Goal: Contribute content

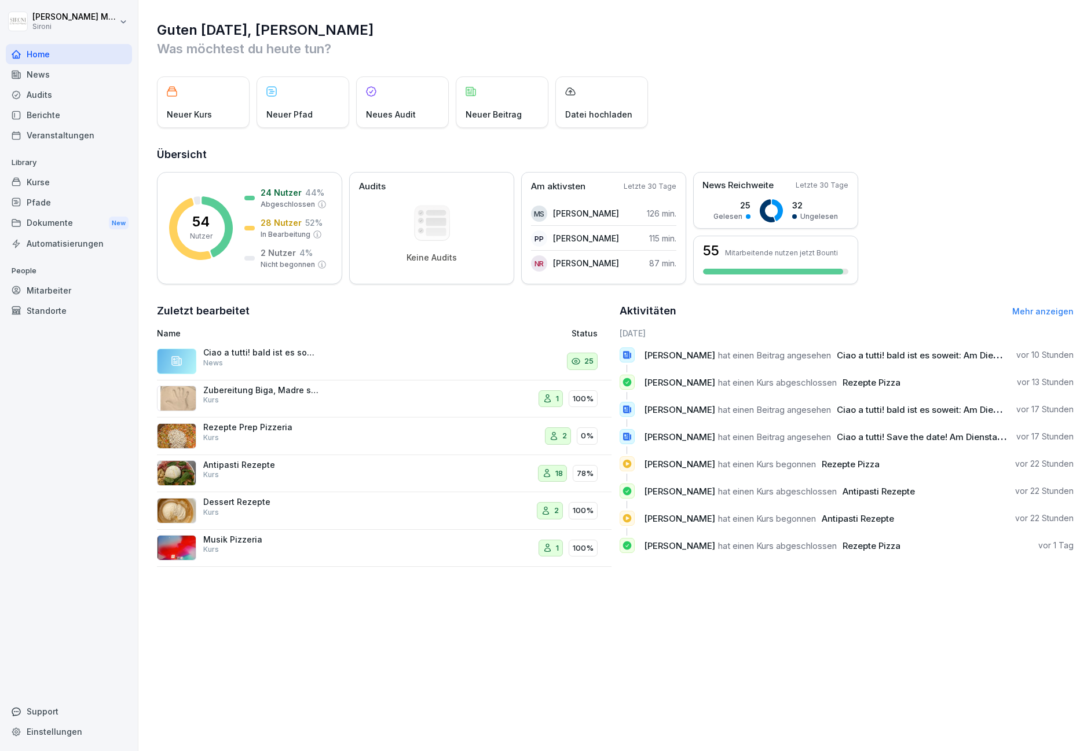
click at [276, 360] on div "Ciao a tutti! bald ist es soweit: Am Dienstag 9.9 Sironi Late Summer Party @Brl…" at bounding box center [261, 357] width 116 height 21
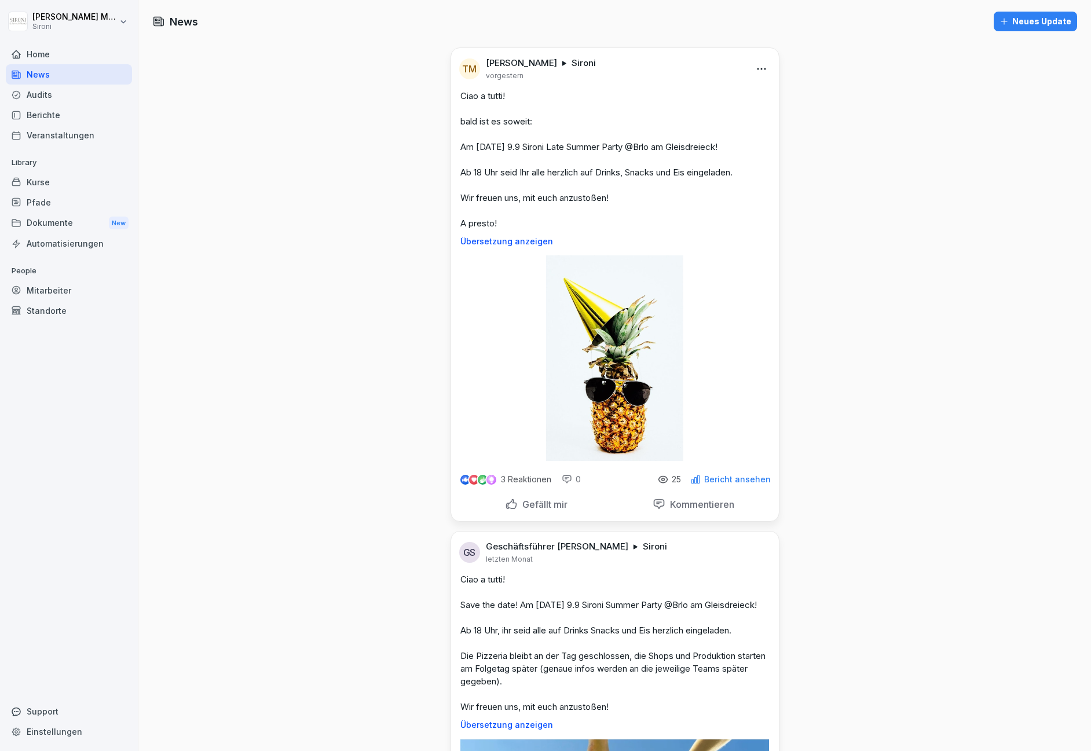
click at [509, 246] on p "Übersetzung anzeigen" at bounding box center [614, 241] width 309 height 9
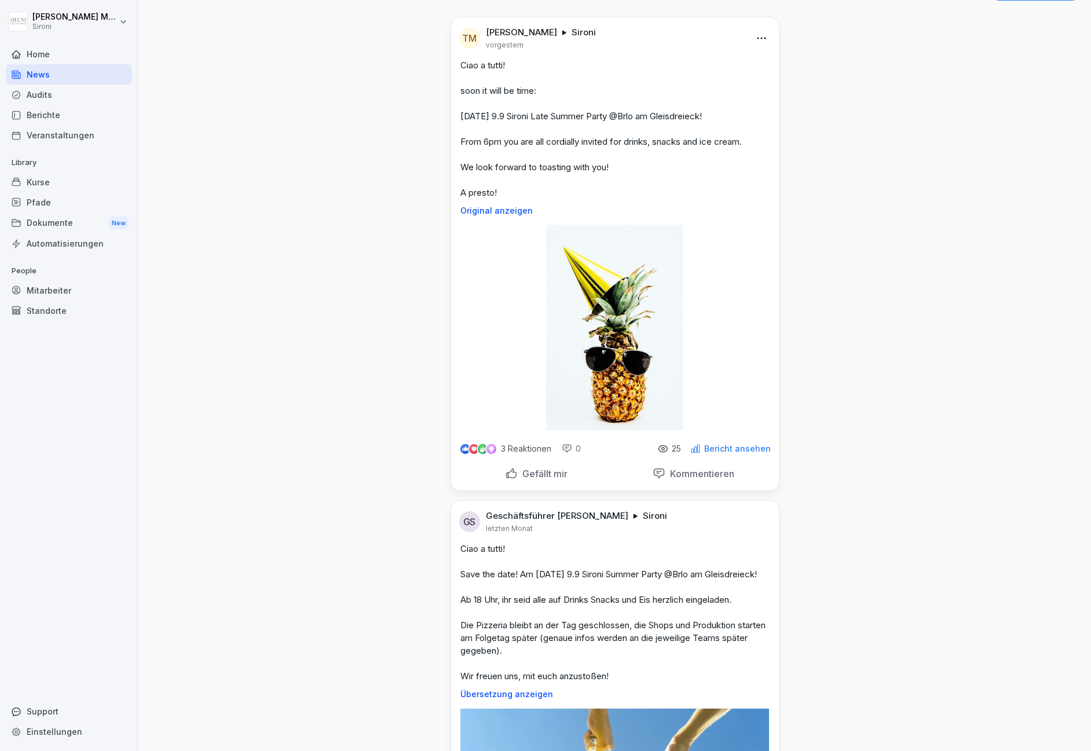
click at [712, 453] on p "Bericht ansehen" at bounding box center [737, 448] width 67 height 9
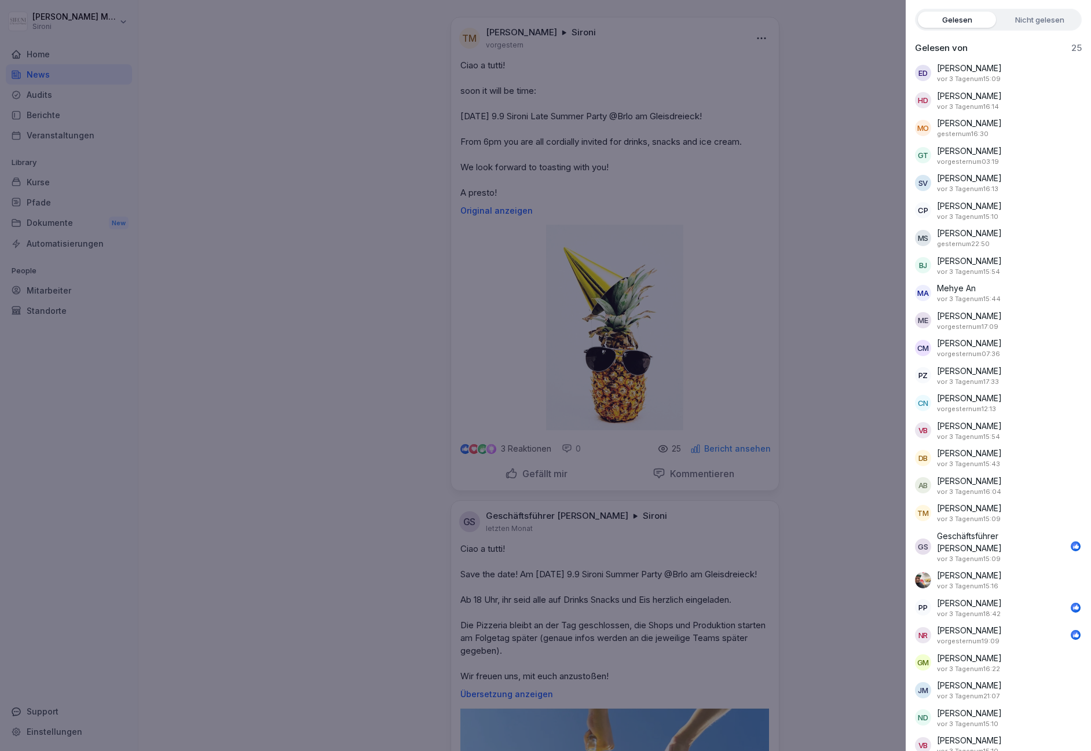
scroll to position [0, 0]
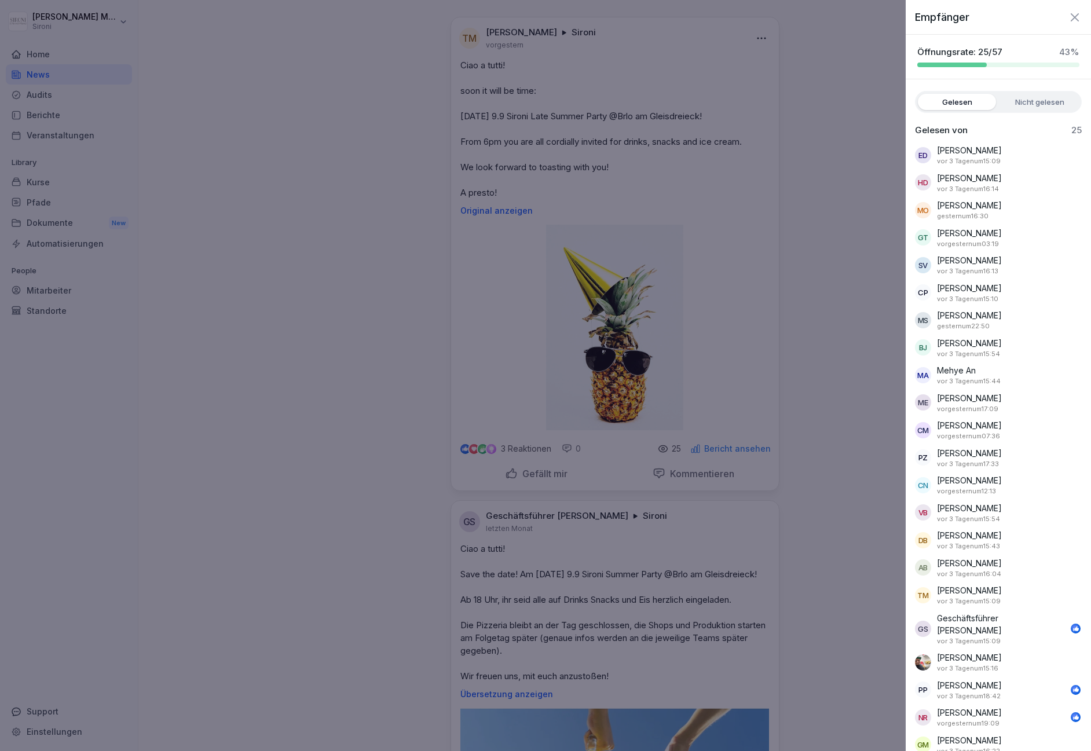
click at [1072, 20] on icon "button" at bounding box center [1074, 17] width 8 height 8
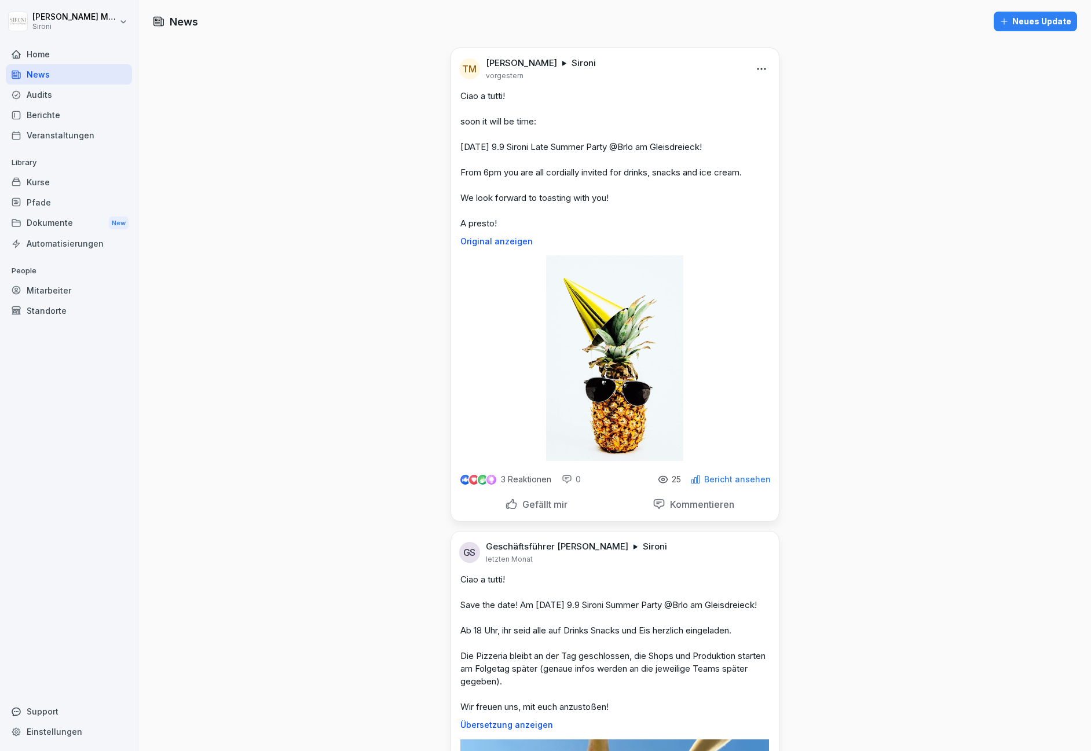
click at [484, 246] on p "Original anzeigen" at bounding box center [614, 241] width 309 height 9
click at [35, 180] on div "Kurse" at bounding box center [69, 182] width 126 height 20
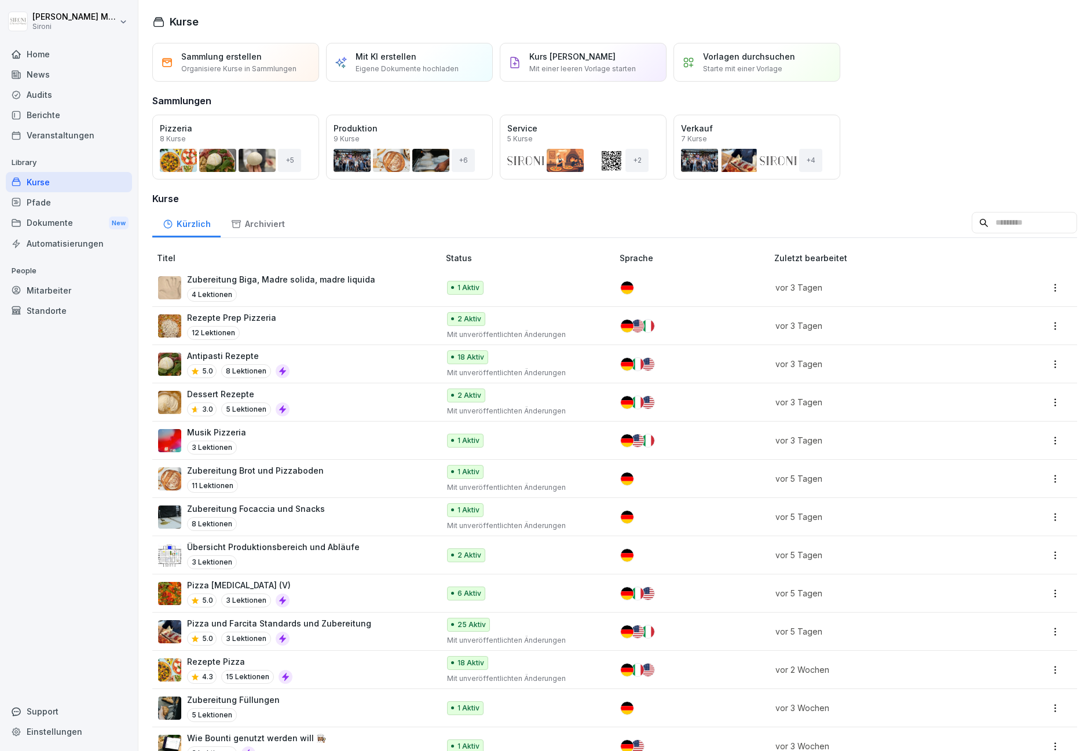
click at [255, 317] on p "Rezepte Prep Pizzeria" at bounding box center [231, 317] width 89 height 12
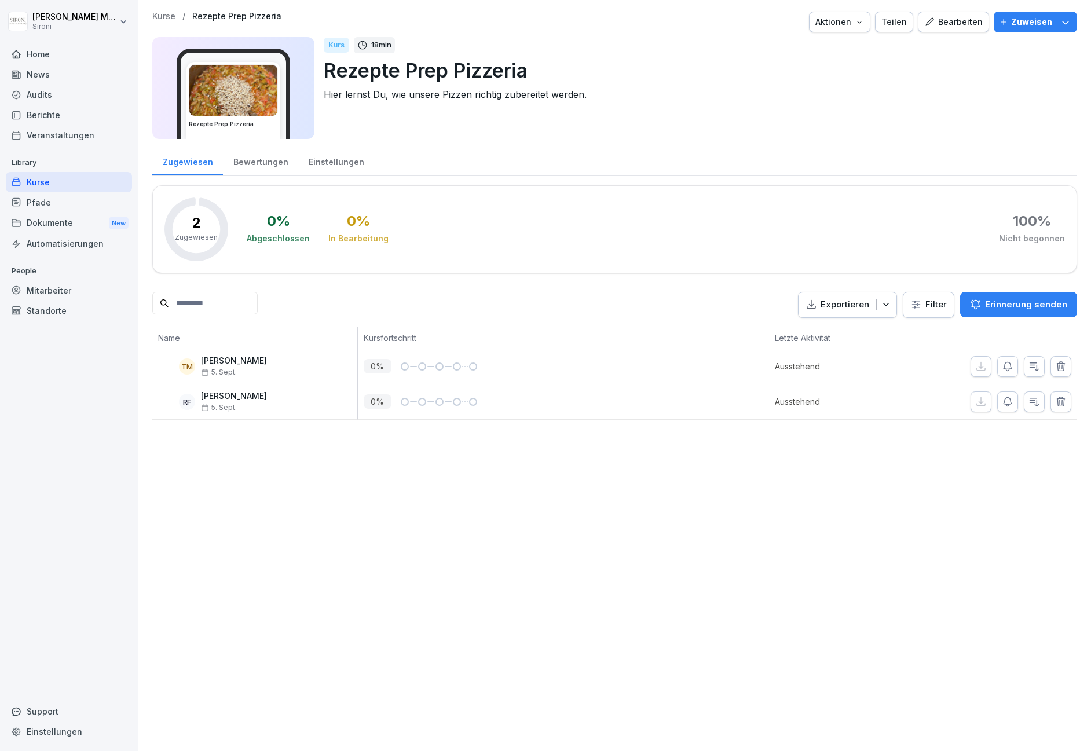
click at [966, 21] on div "Bearbeiten" at bounding box center [953, 22] width 58 height 13
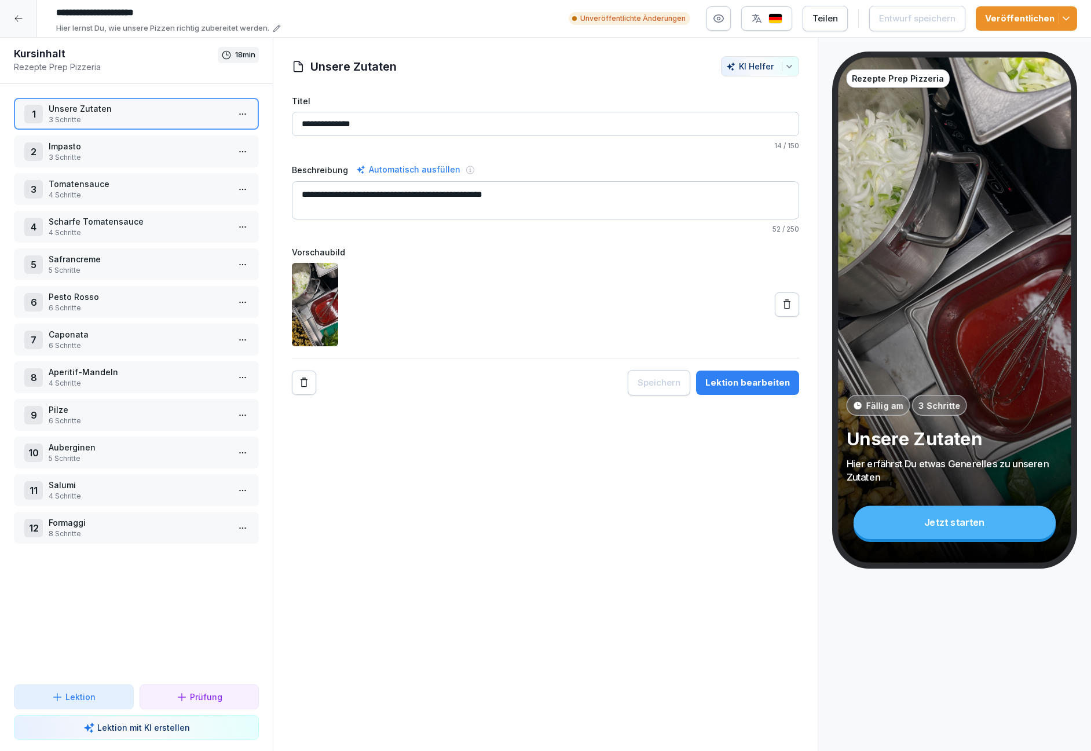
click at [181, 452] on p "Auberginen" at bounding box center [139, 447] width 180 height 12
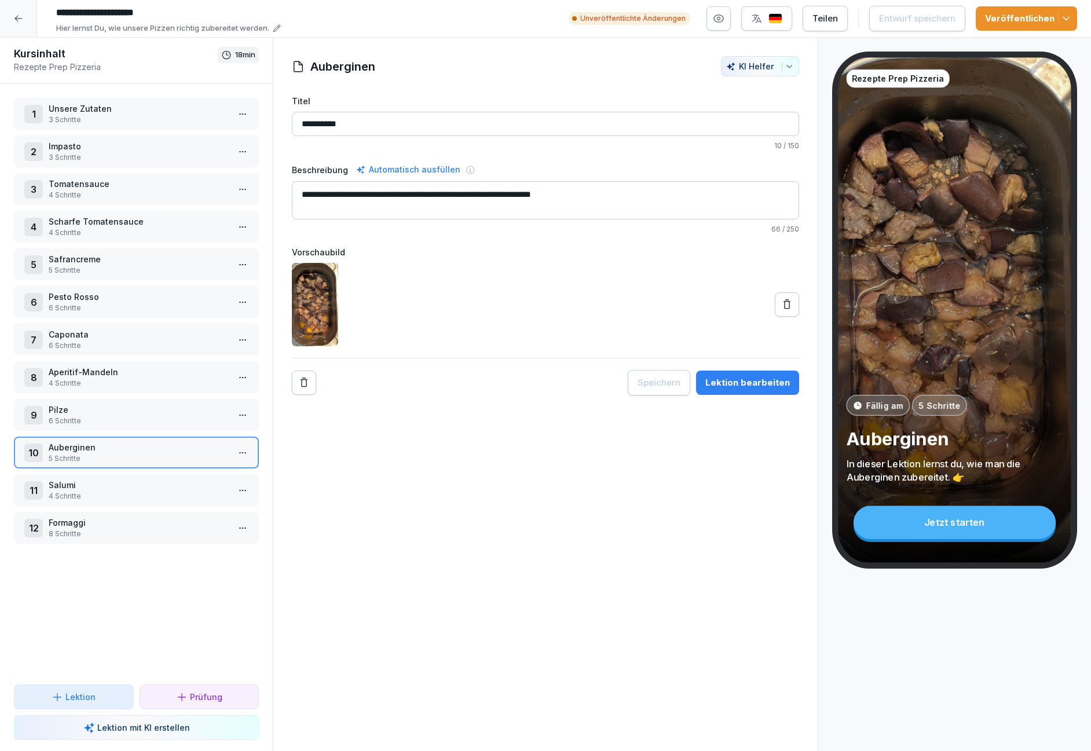
click at [245, 453] on html "**********" at bounding box center [545, 375] width 1091 height 751
click at [228, 472] on div "Schritte bearbeiten" at bounding box center [199, 476] width 89 height 12
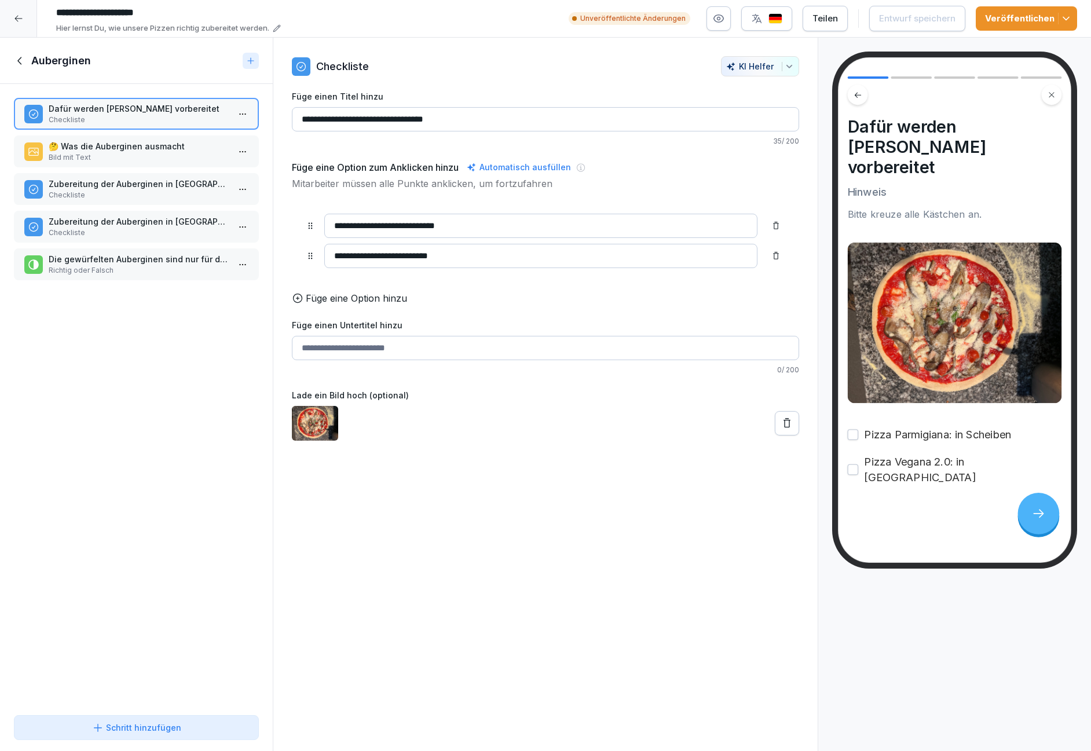
click at [21, 61] on icon at bounding box center [20, 60] width 13 height 13
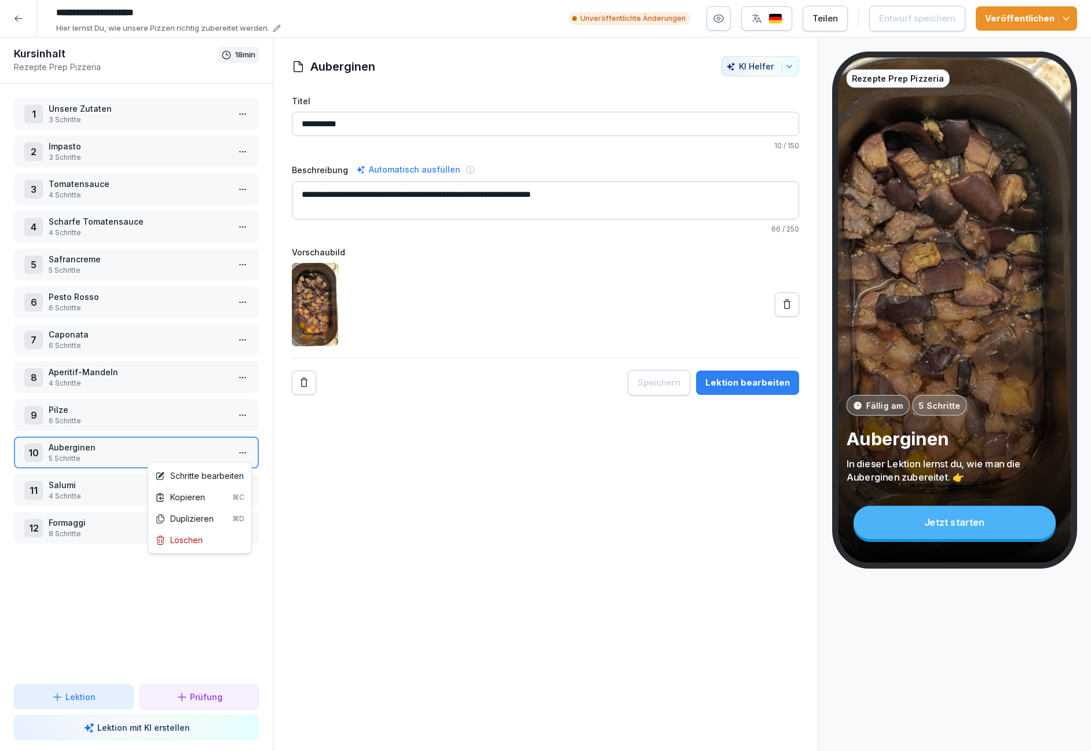
click at [244, 453] on html "**********" at bounding box center [545, 375] width 1091 height 751
click at [192, 514] on div "Duplizieren ⌘D" at bounding box center [199, 518] width 89 height 12
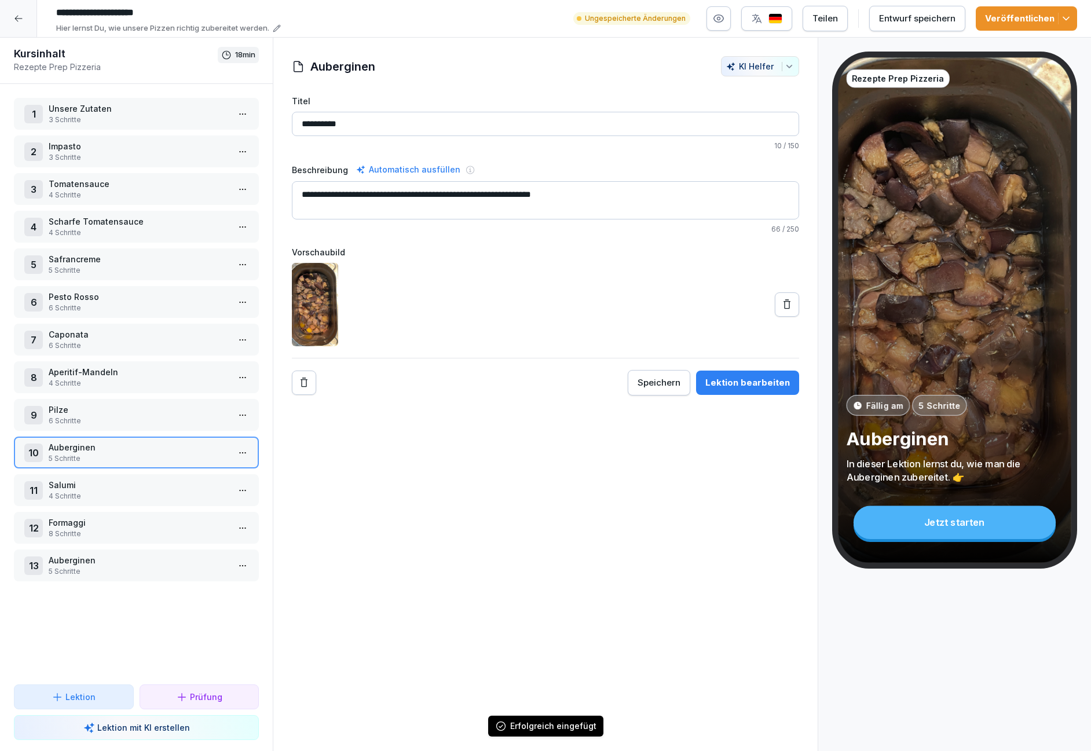
click at [94, 566] on p "5 Schritte" at bounding box center [139, 571] width 180 height 10
click at [396, 128] on input "**********" at bounding box center [545, 124] width 507 height 24
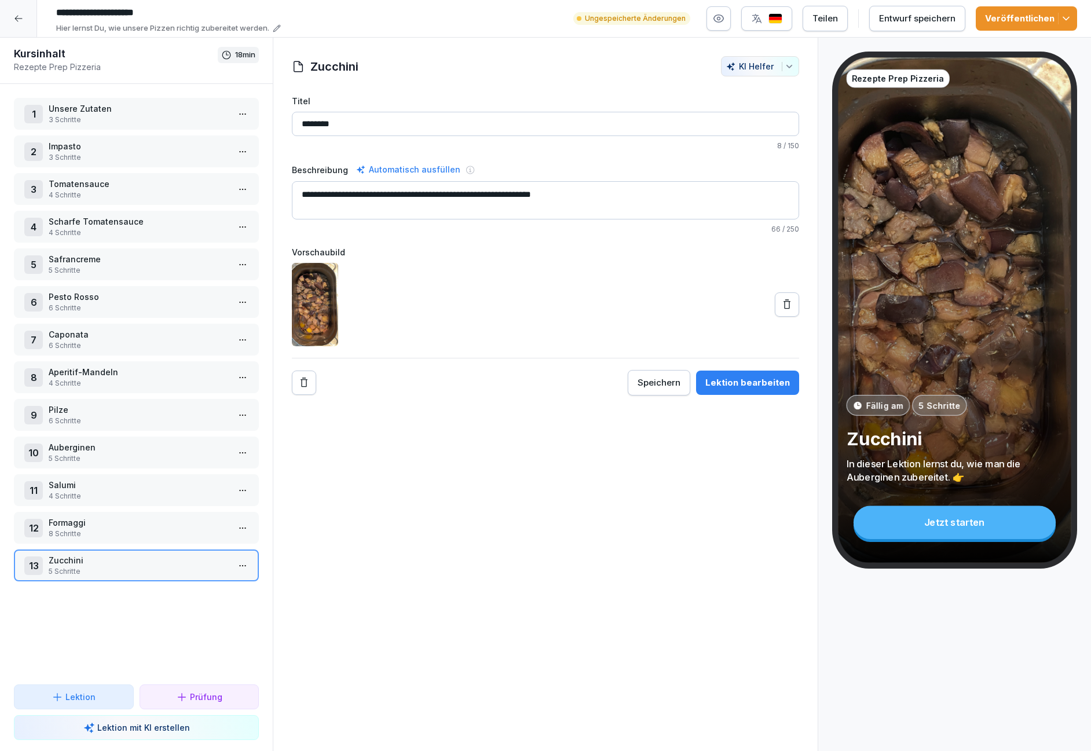
type input "********"
click at [787, 305] on icon at bounding box center [787, 305] width 12 height 12
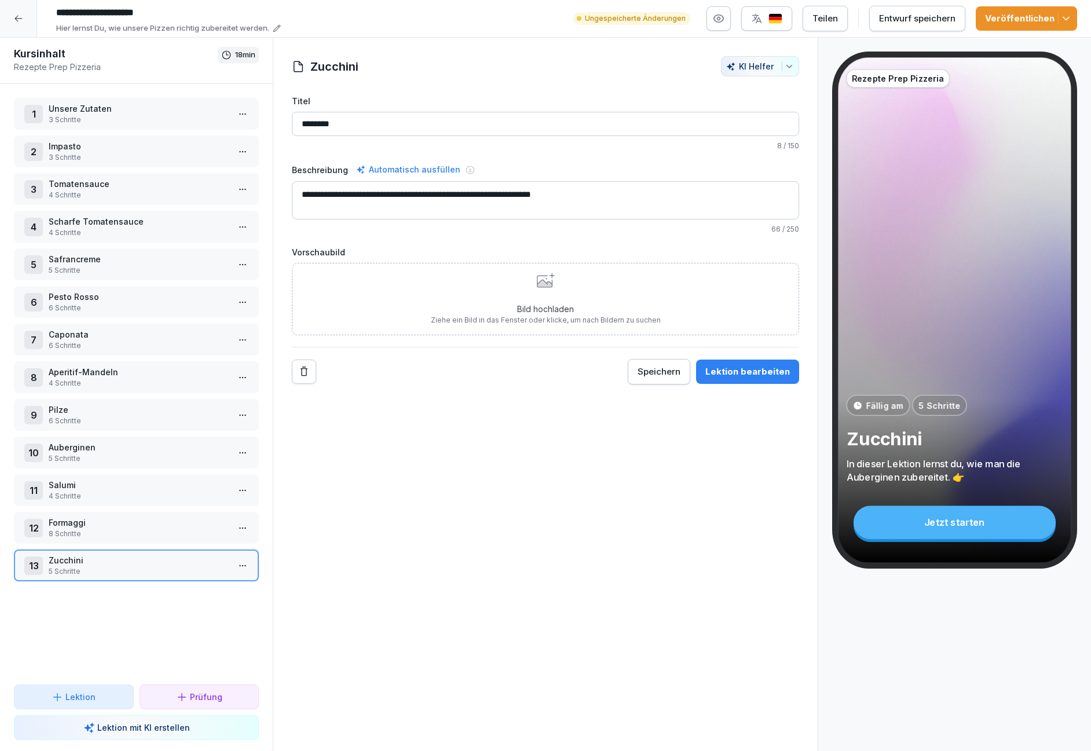
click at [535, 295] on div "Bild hochladen Ziehe ein Bild in das Fenster oder klicke, um nach Bildern zu su…" at bounding box center [546, 299] width 230 height 53
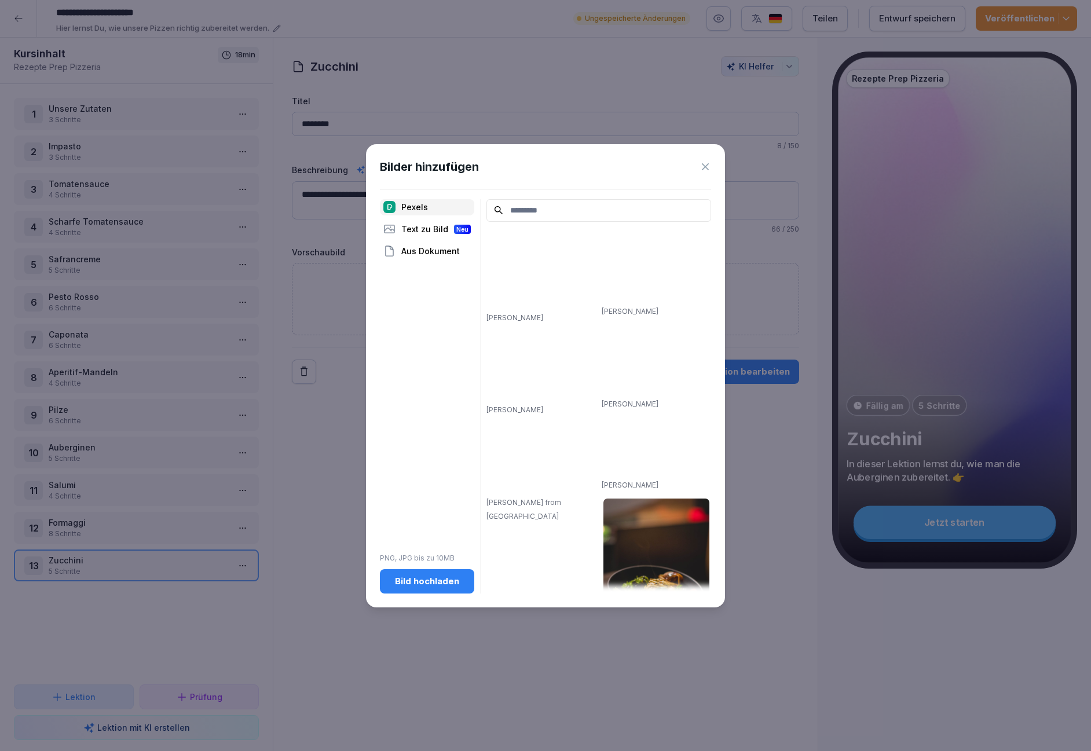
click at [415, 575] on div "Bild hochladen" at bounding box center [427, 581] width 76 height 13
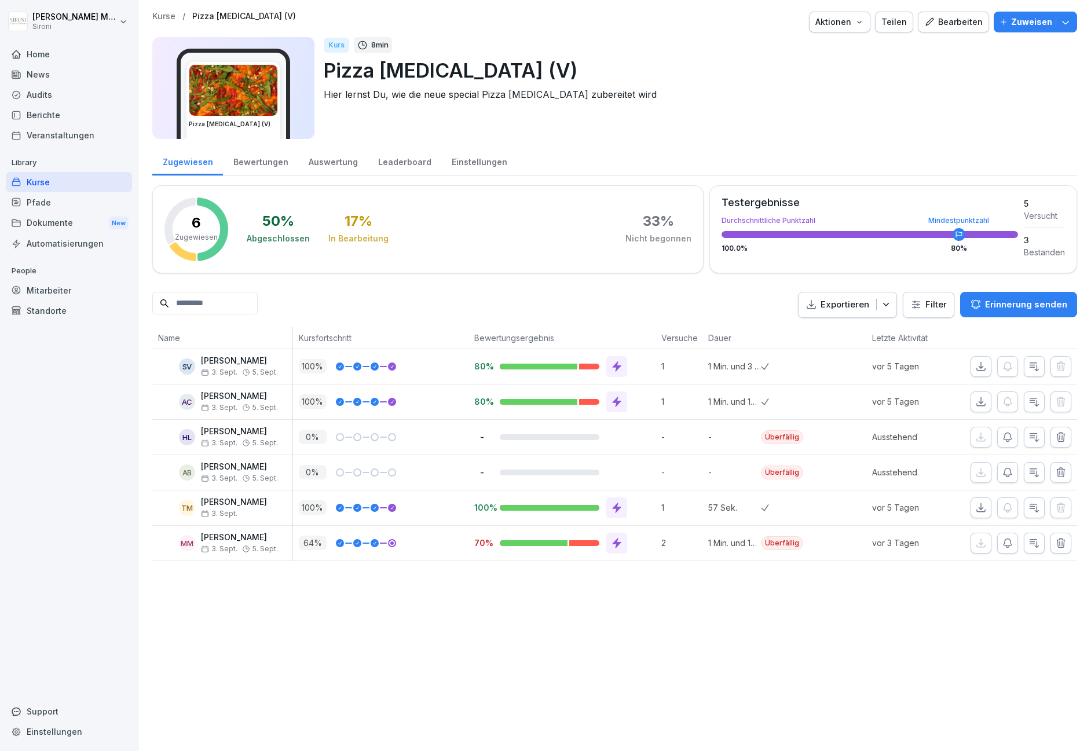
click at [31, 180] on div "Kurse" at bounding box center [69, 182] width 126 height 20
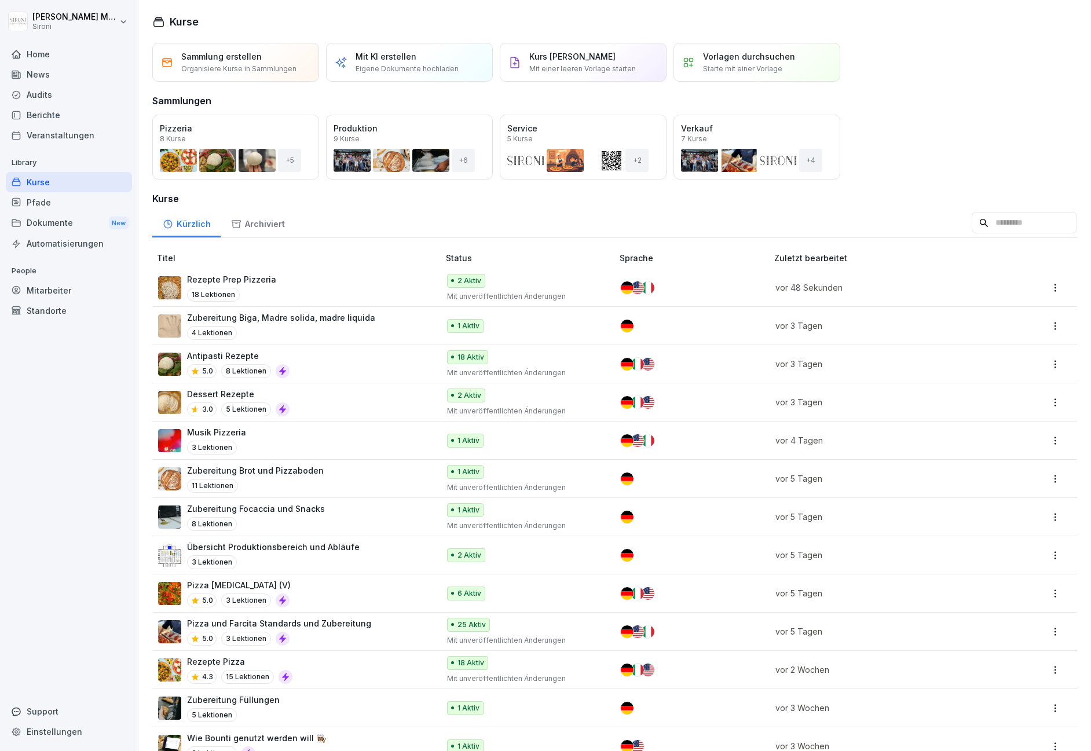
click at [232, 658] on p "Rezepte Pizza" at bounding box center [239, 661] width 105 height 12
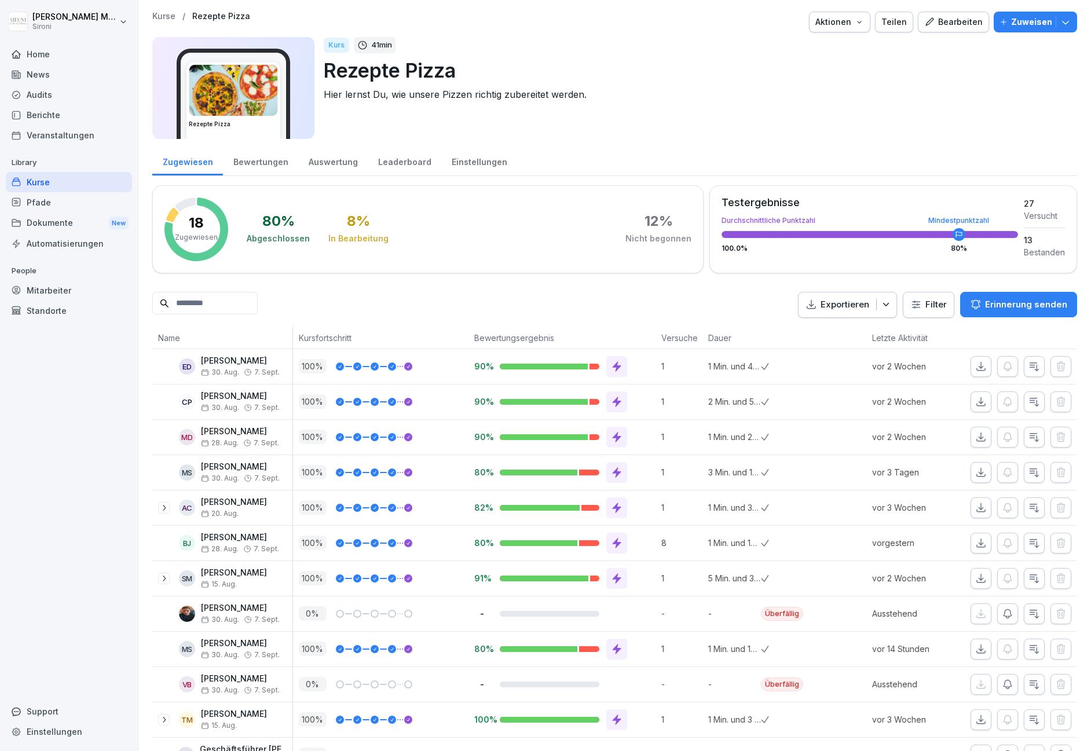
click at [35, 176] on div "Kurse" at bounding box center [69, 182] width 126 height 20
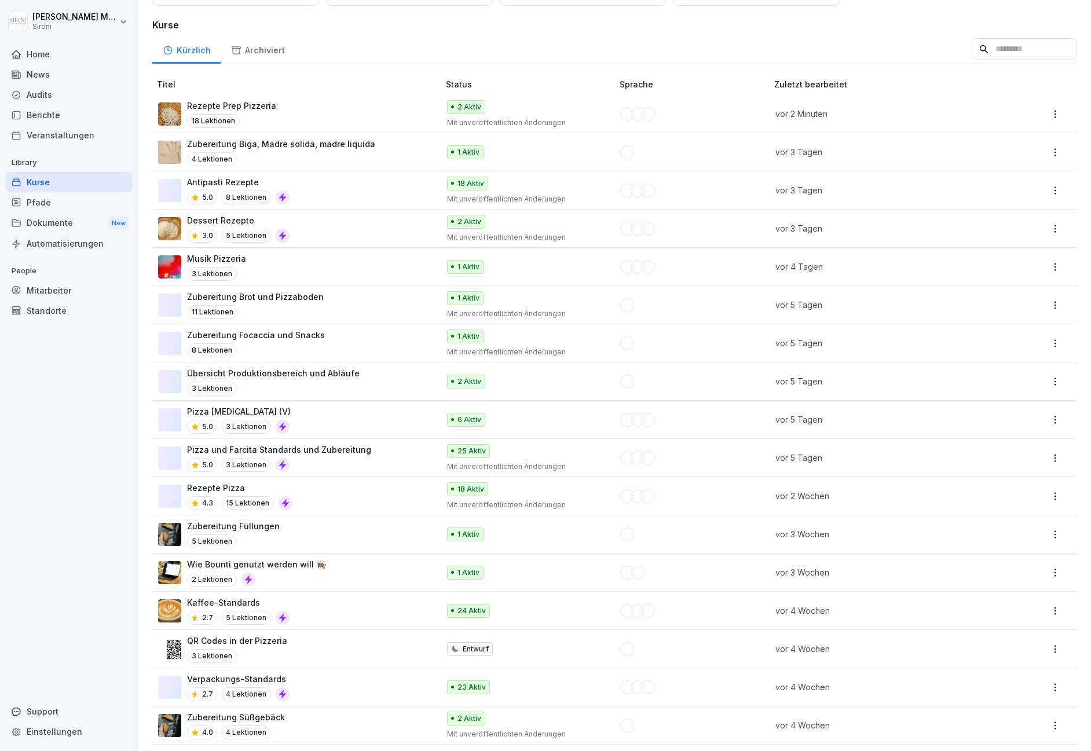
scroll to position [177, 0]
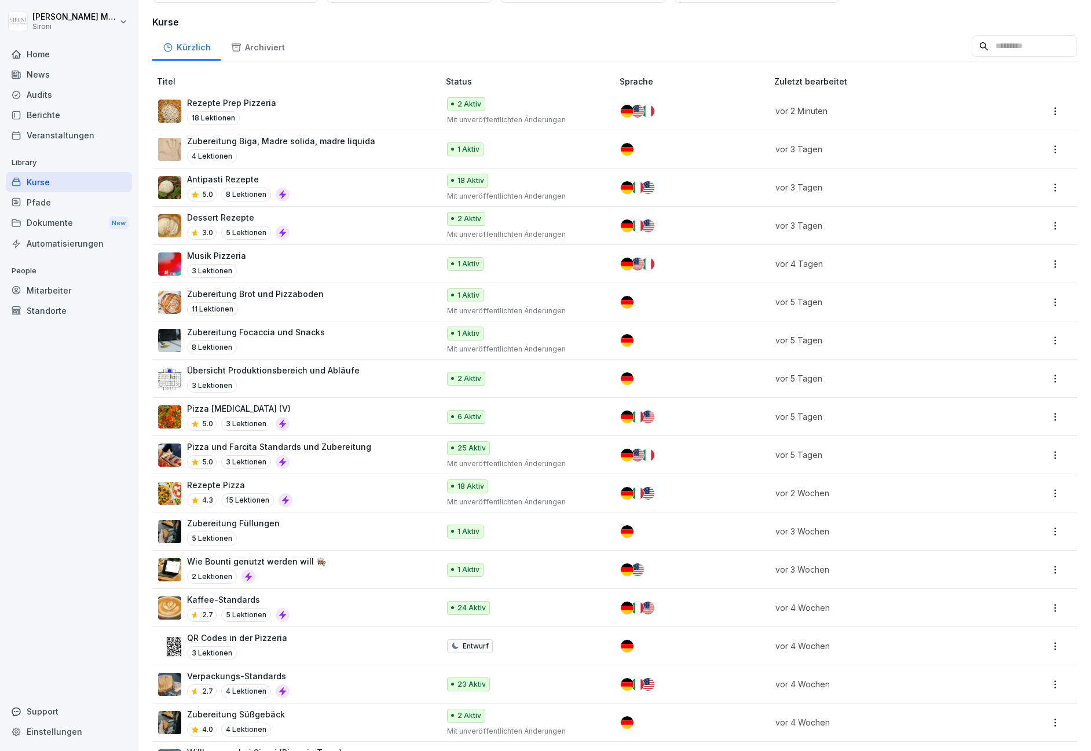
click at [212, 175] on p "Antipasti Rezepte" at bounding box center [238, 179] width 102 height 12
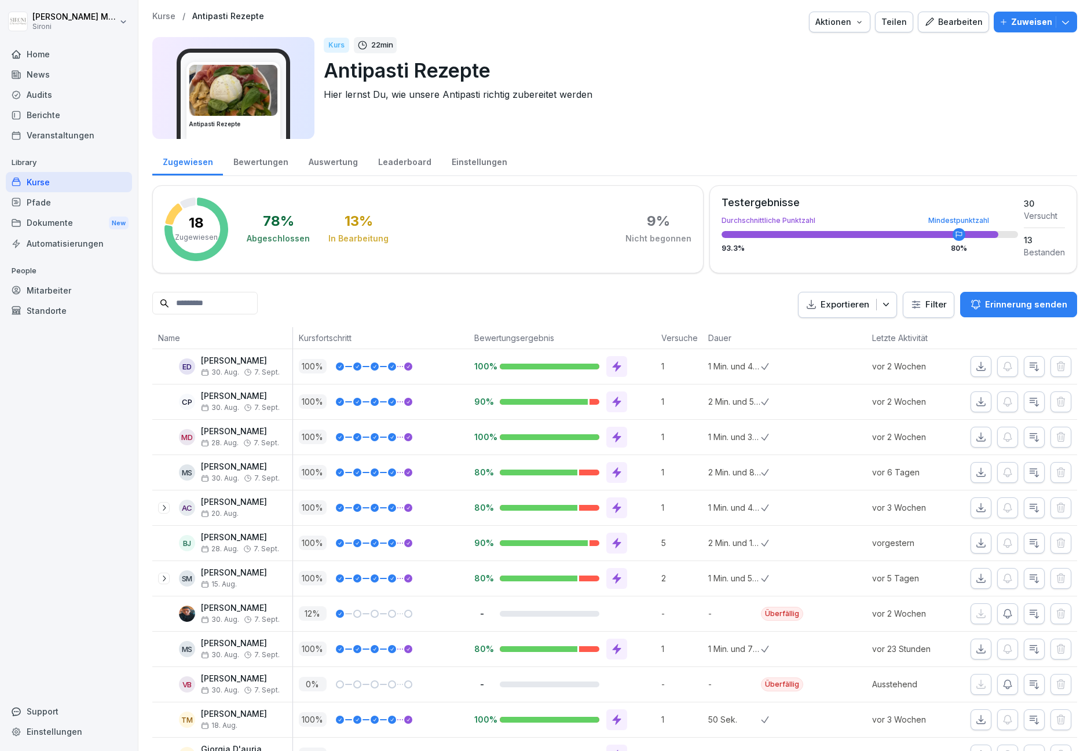
click at [38, 180] on div "Kurse" at bounding box center [69, 182] width 126 height 20
